Goal: Task Accomplishment & Management: Manage account settings

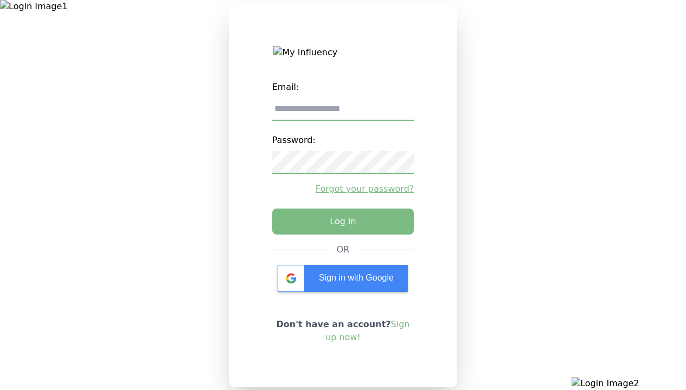
click at [342, 113] on input "email" at bounding box center [343, 109] width 142 height 23
type input "**********"
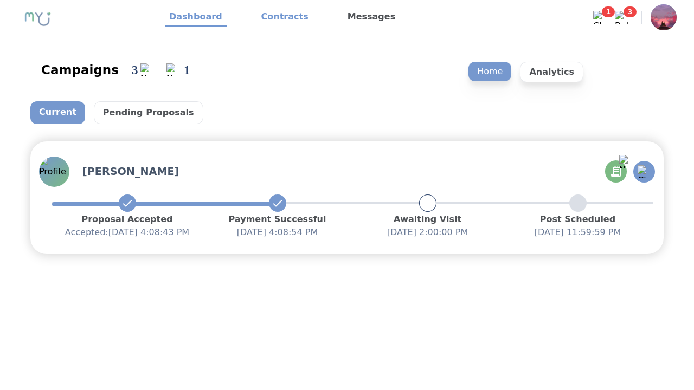
click at [278, 17] on link "Contracts" at bounding box center [285, 17] width 56 height 18
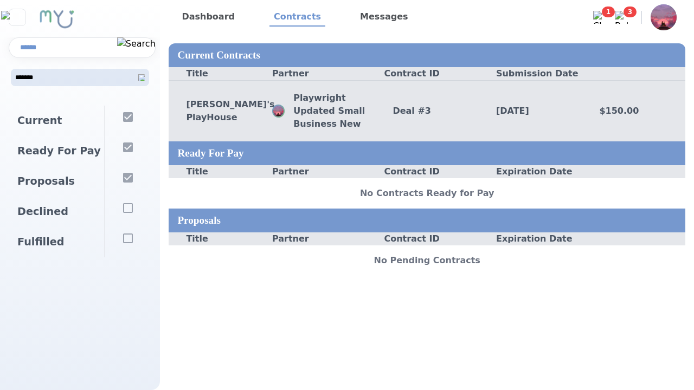
click at [426, 111] on div "Deal # 3" at bounding box center [427, 111] width 104 height 13
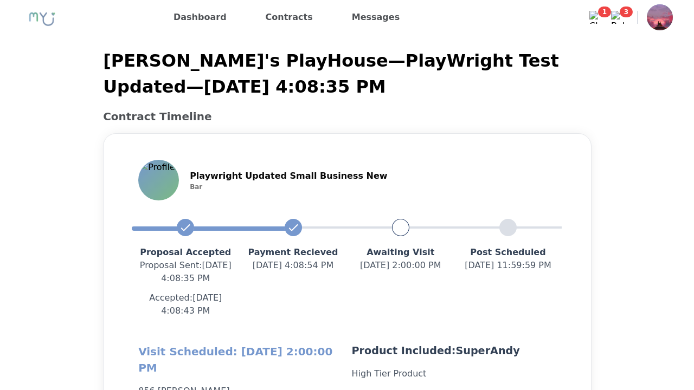
scroll to position [261, 0]
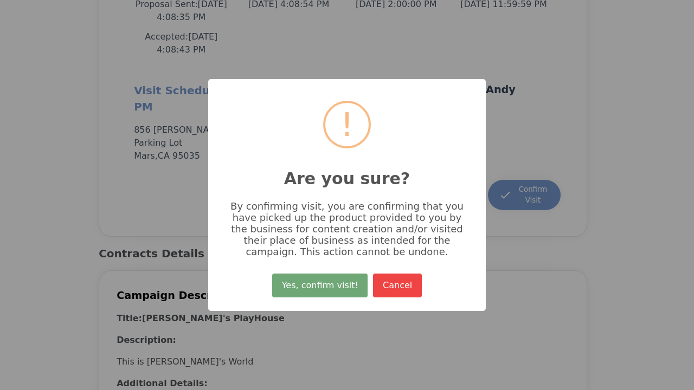
click at [321, 289] on button "Yes, confirm visit!" at bounding box center [319, 286] width 95 height 24
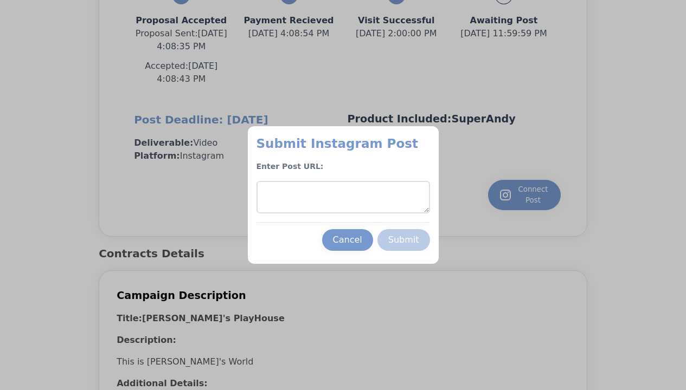
click at [342, 197] on textarea at bounding box center [342, 197] width 173 height 33
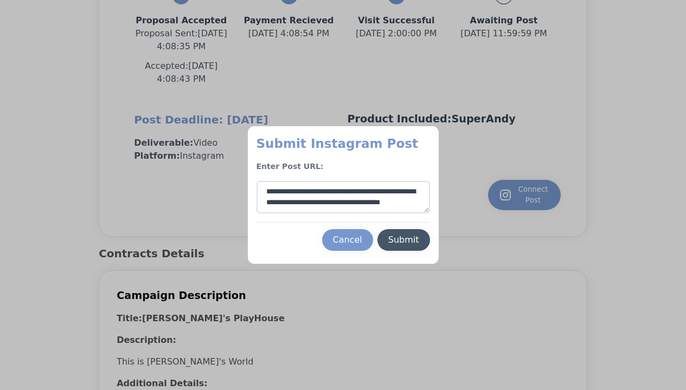
type textarea "**********"
click at [403, 240] on div "Submit" at bounding box center [403, 240] width 31 height 13
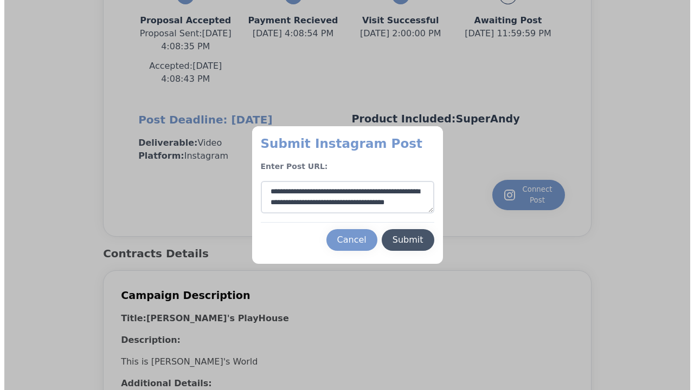
scroll to position [16, 0]
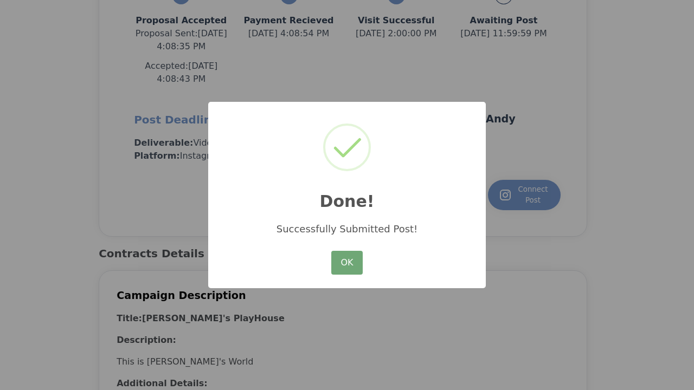
click at [347, 263] on button "OK" at bounding box center [346, 263] width 31 height 24
